Goal: Transaction & Acquisition: Purchase product/service

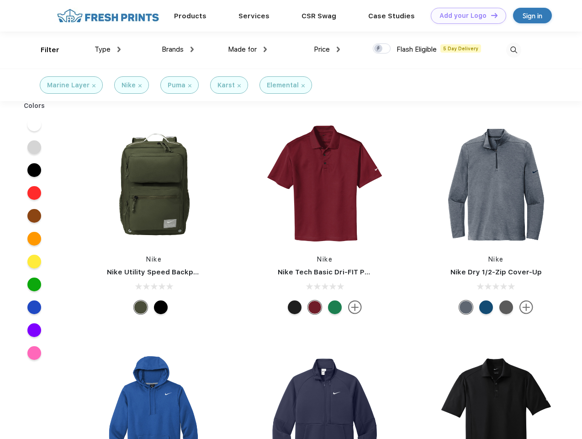
scroll to position [0, 0]
click at [465, 16] on link "Add your Logo Design Tool" at bounding box center [468, 16] width 75 height 16
click at [0, 0] on div "Design Tool" at bounding box center [0, 0] width 0 height 0
click at [491, 15] on link "Add your Logo Design Tool" at bounding box center [468, 16] width 75 height 16
click at [44, 50] on div "Filter" at bounding box center [50, 50] width 19 height 11
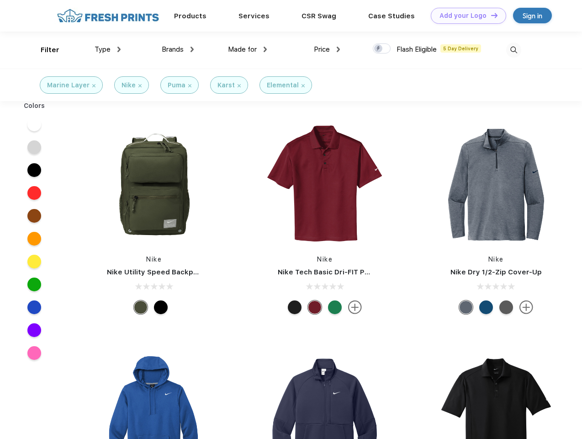
click at [108, 49] on span "Type" at bounding box center [103, 49] width 16 height 8
click at [178, 49] on span "Brands" at bounding box center [173, 49] width 22 height 8
click at [248, 49] on span "Made for" at bounding box center [242, 49] width 29 height 8
click at [327, 49] on span "Price" at bounding box center [322, 49] width 16 height 8
click at [382, 49] on div at bounding box center [382, 48] width 18 height 10
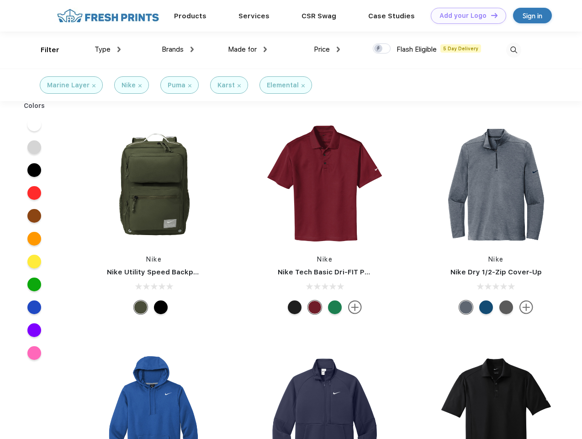
click at [379, 49] on input "checkbox" at bounding box center [376, 46] width 6 height 6
click at [514, 50] on img at bounding box center [514, 50] width 15 height 15
